Goal: Task Accomplishment & Management: Use online tool/utility

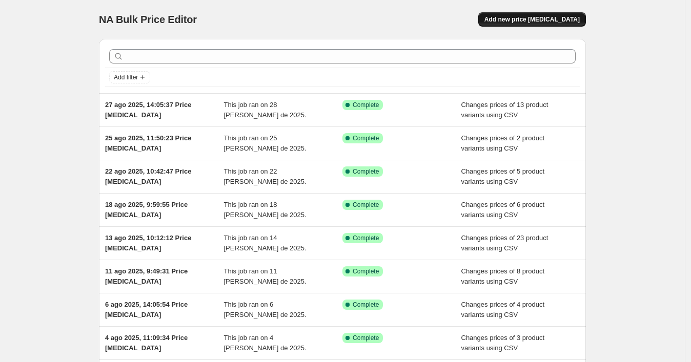
click at [524, 20] on span "Add new price [MEDICAL_DATA]" at bounding box center [531, 19] width 95 height 8
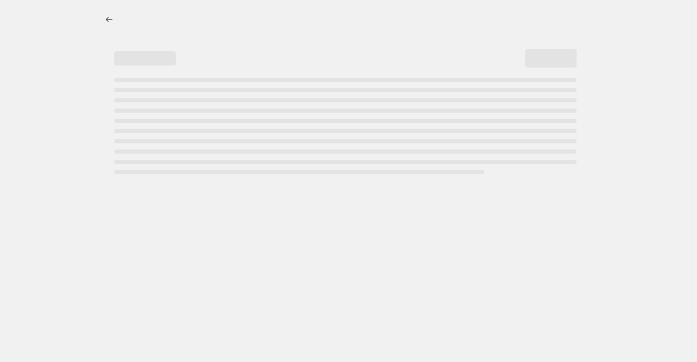
select select "percentage"
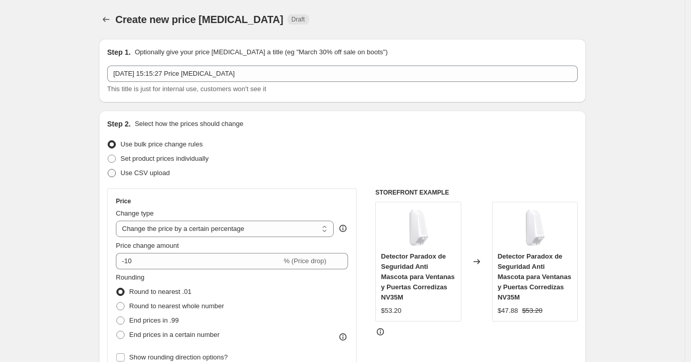
click at [153, 171] on span "Use CSV upload" at bounding box center [144, 173] width 49 height 8
click at [108, 170] on input "Use CSV upload" at bounding box center [108, 169] width 1 height 1
radio input "true"
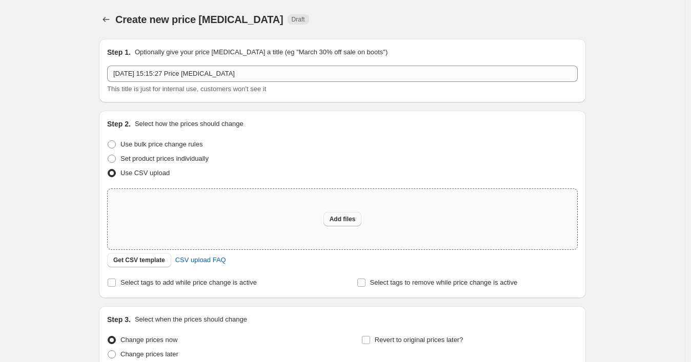
click at [341, 219] on span "Add files" at bounding box center [342, 219] width 26 height 8
click at [146, 258] on span "Get CSV template" at bounding box center [139, 260] width 52 height 8
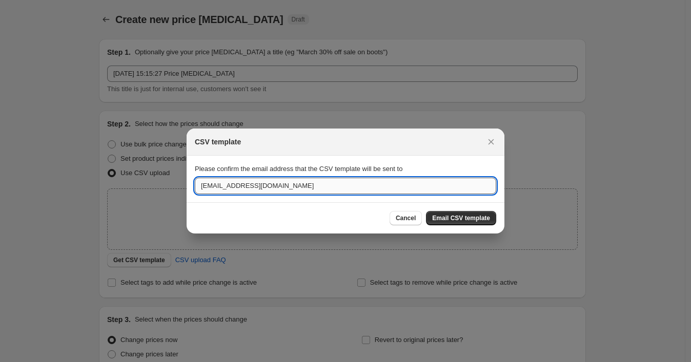
click at [222, 187] on input "[EMAIL_ADDRESS][DOMAIN_NAME]" at bounding box center [345, 186] width 301 height 16
paste input "wshopify738"
type input "[EMAIL_ADDRESS][DOMAIN_NAME]"
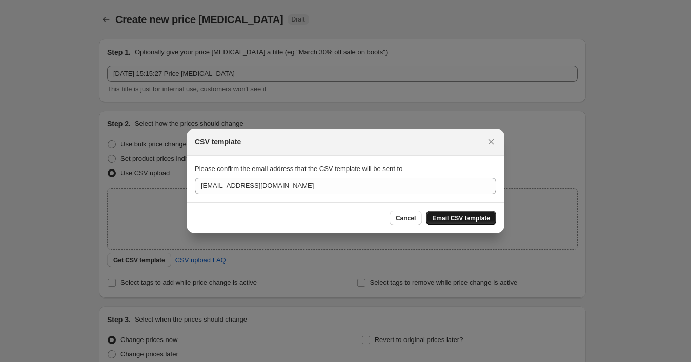
click at [471, 216] on span "Email CSV template" at bounding box center [461, 218] width 58 height 8
